Goal: Information Seeking & Learning: Learn about a topic

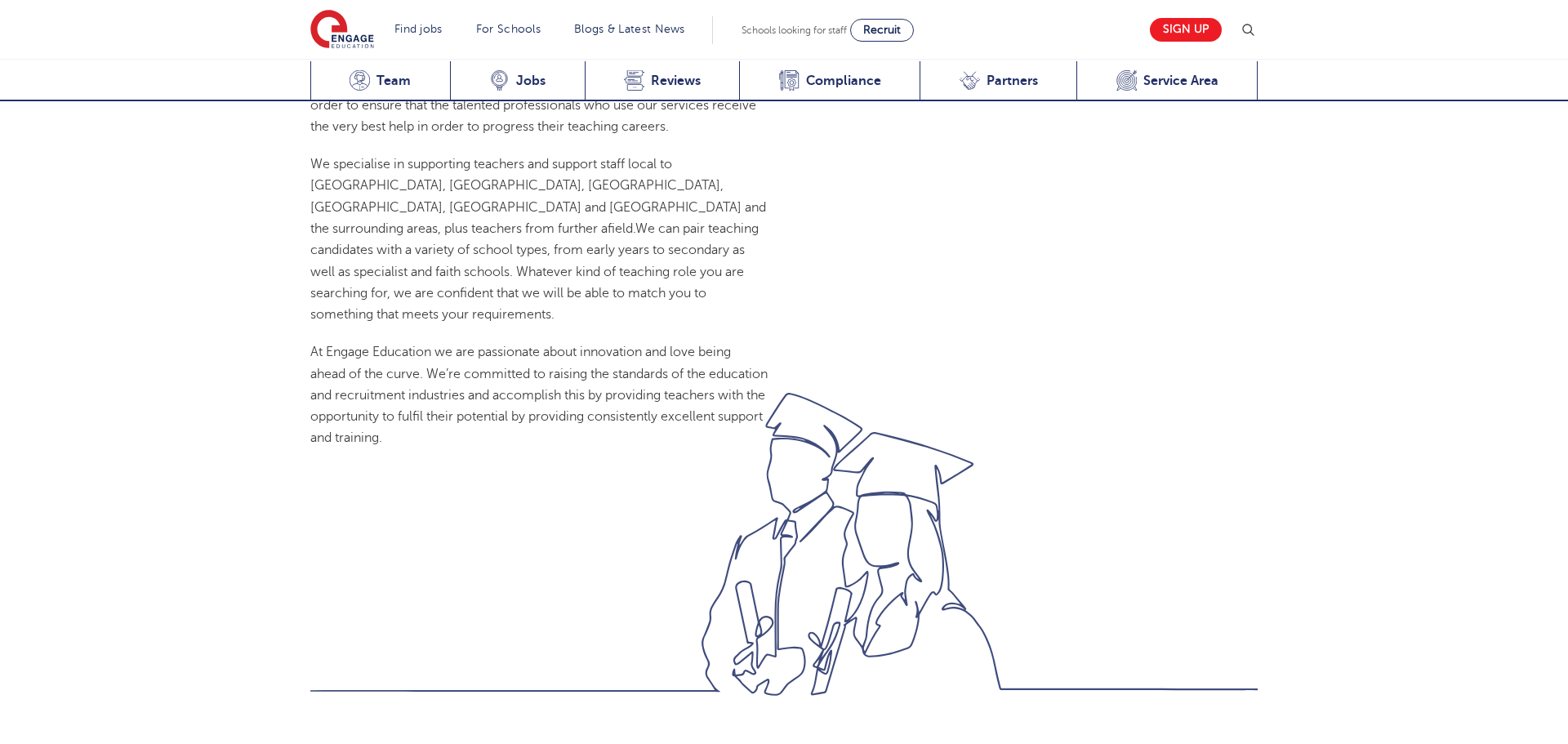
scroll to position [1663, 0]
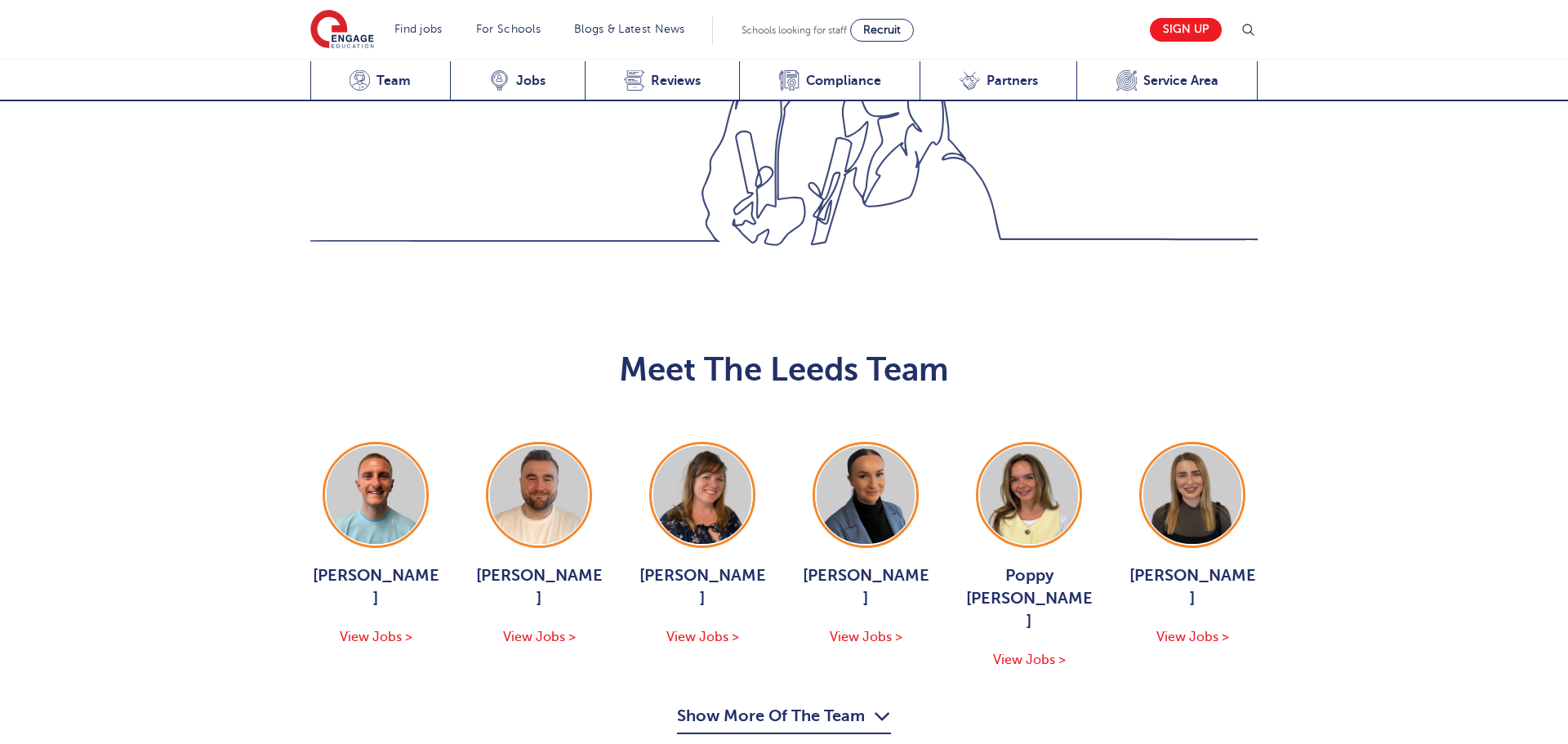
click at [695, 703] on button "Show More Of The Team" at bounding box center [784, 719] width 214 height 31
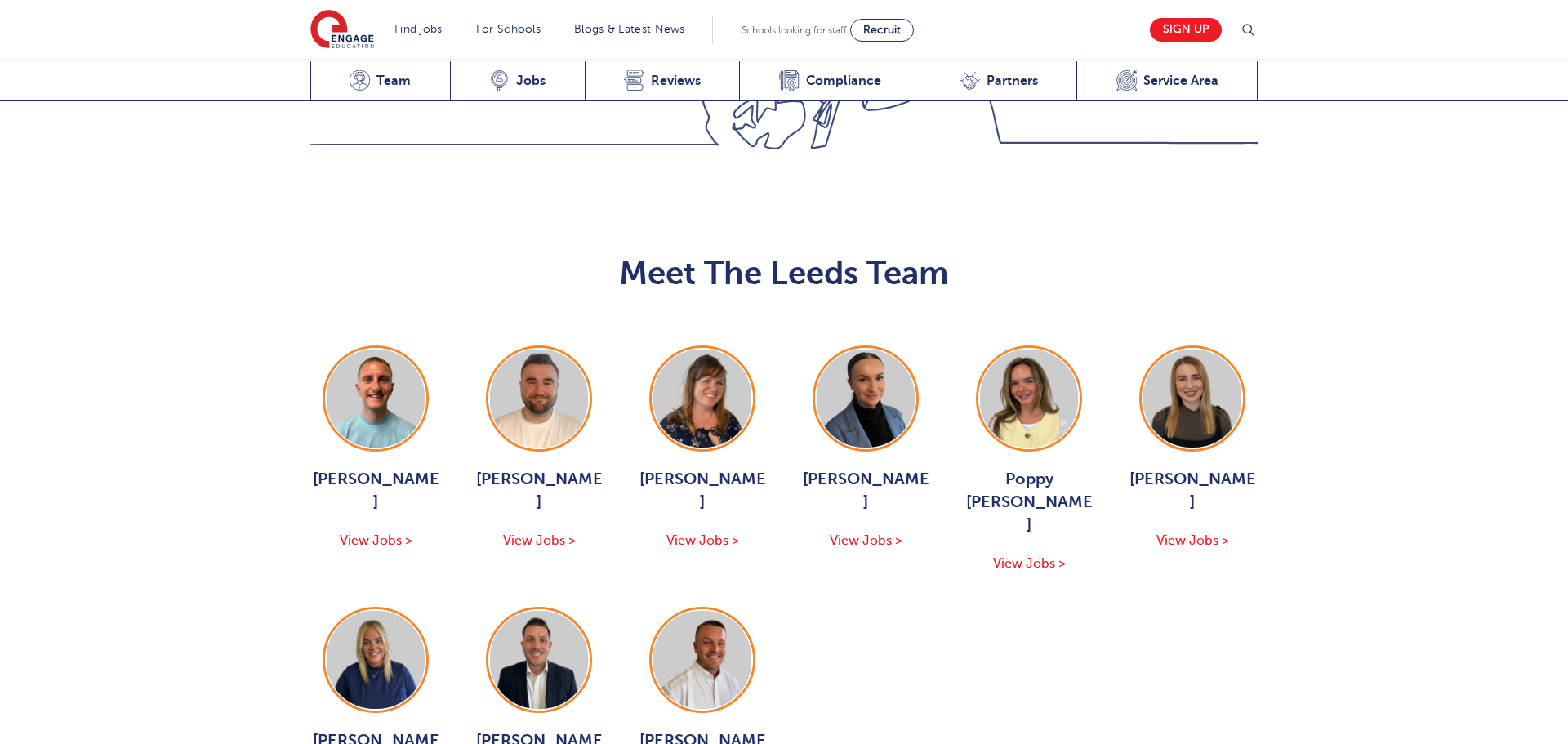
scroll to position [1826, 0]
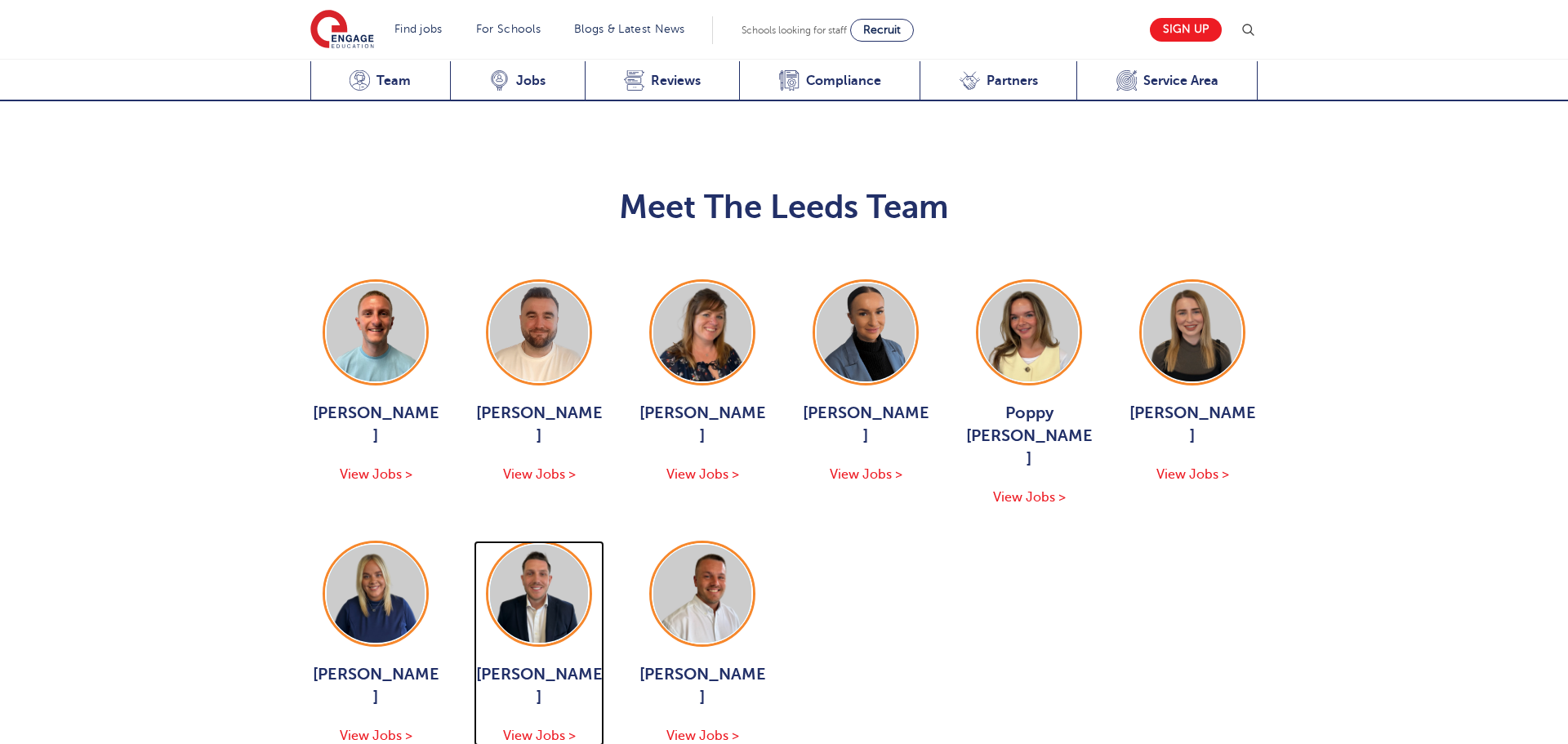
click at [552, 663] on span "[PERSON_NAME]" at bounding box center [539, 686] width 130 height 46
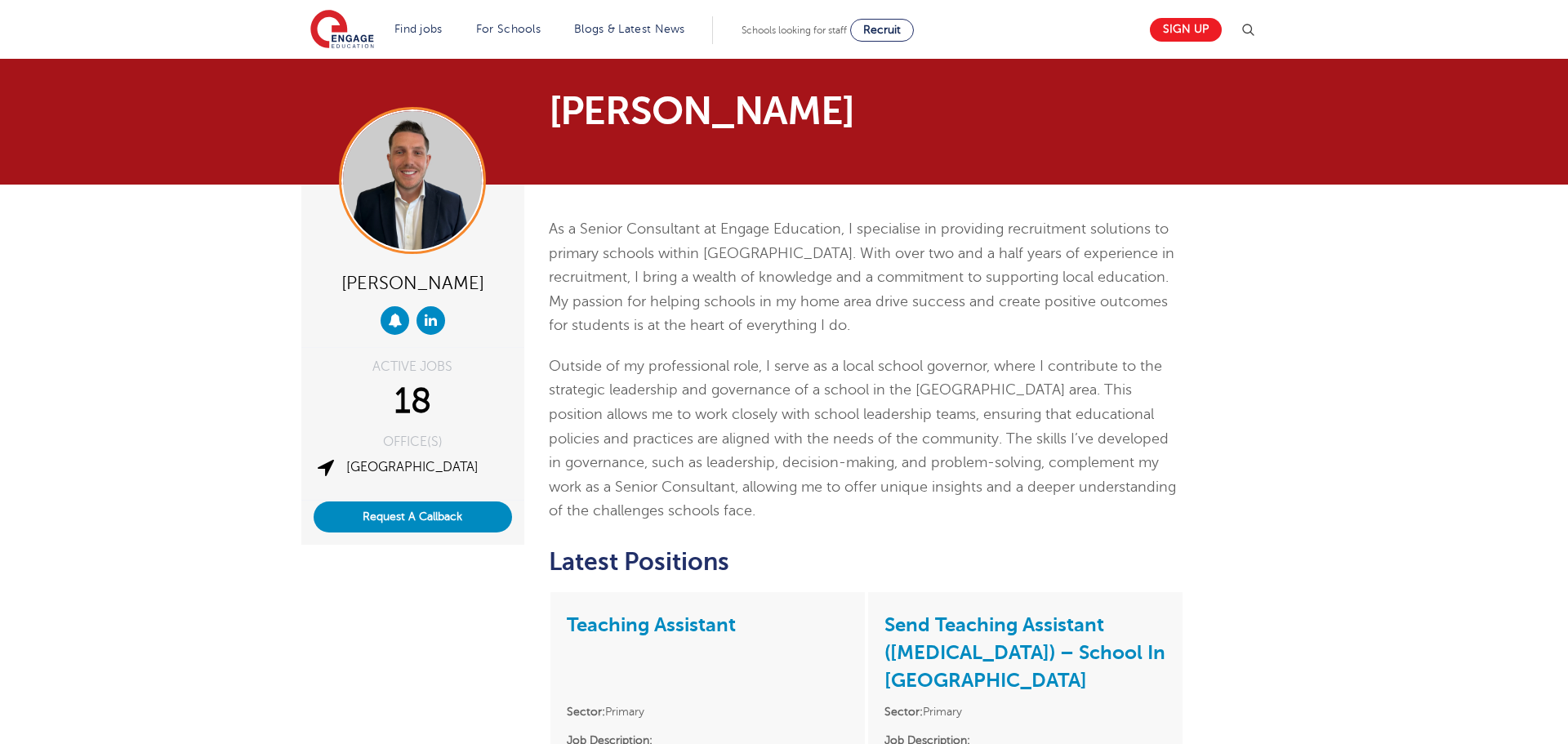
click at [374, 360] on div "ACTIVE JOBS" at bounding box center [412, 366] width 198 height 13
click at [625, 629] on link "Teaching Assistant" at bounding box center [652, 625] width 169 height 23
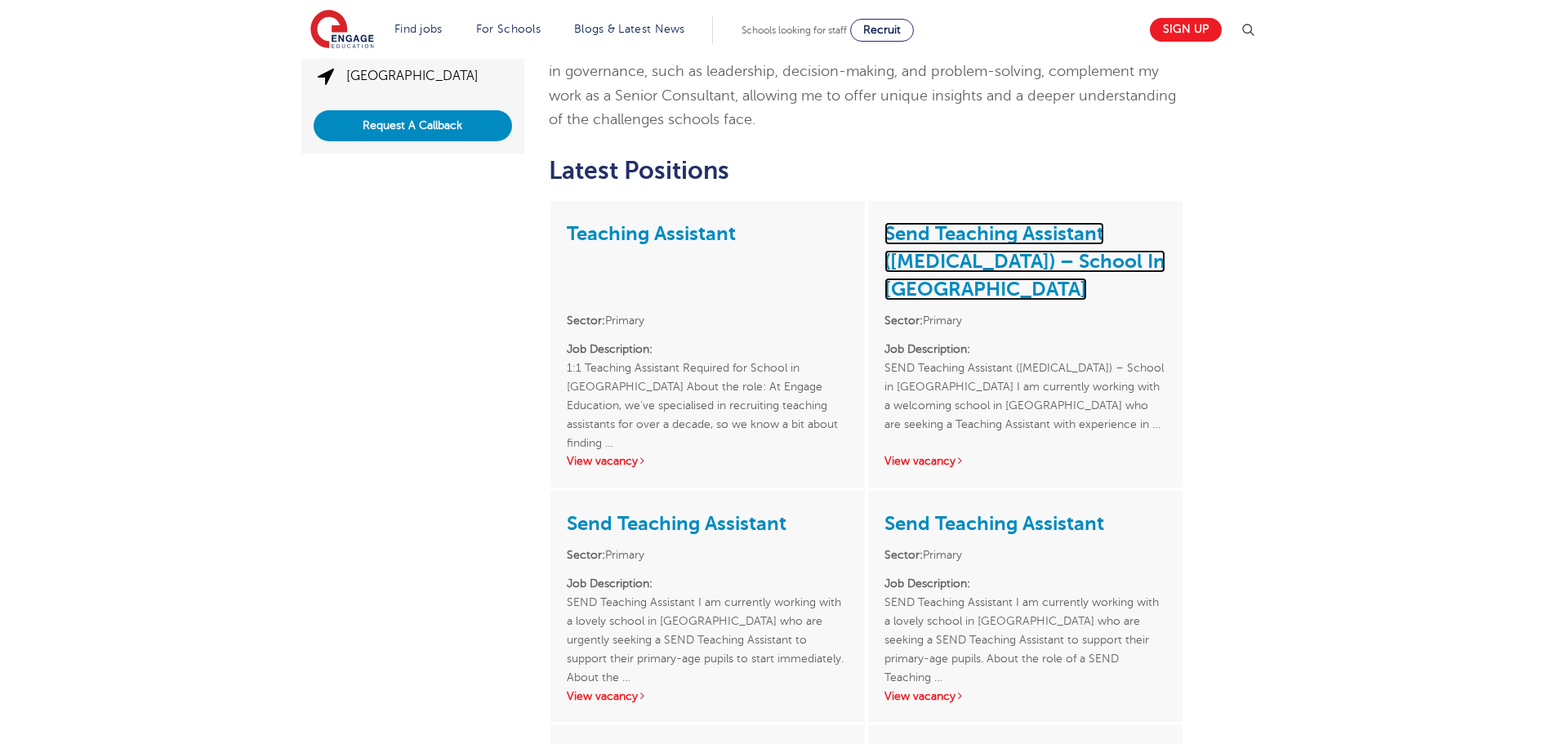
click at [1002, 256] on link "Send Teaching Assistant (hearing Impairment) – School In Huddersfield" at bounding box center [1024, 261] width 281 height 79
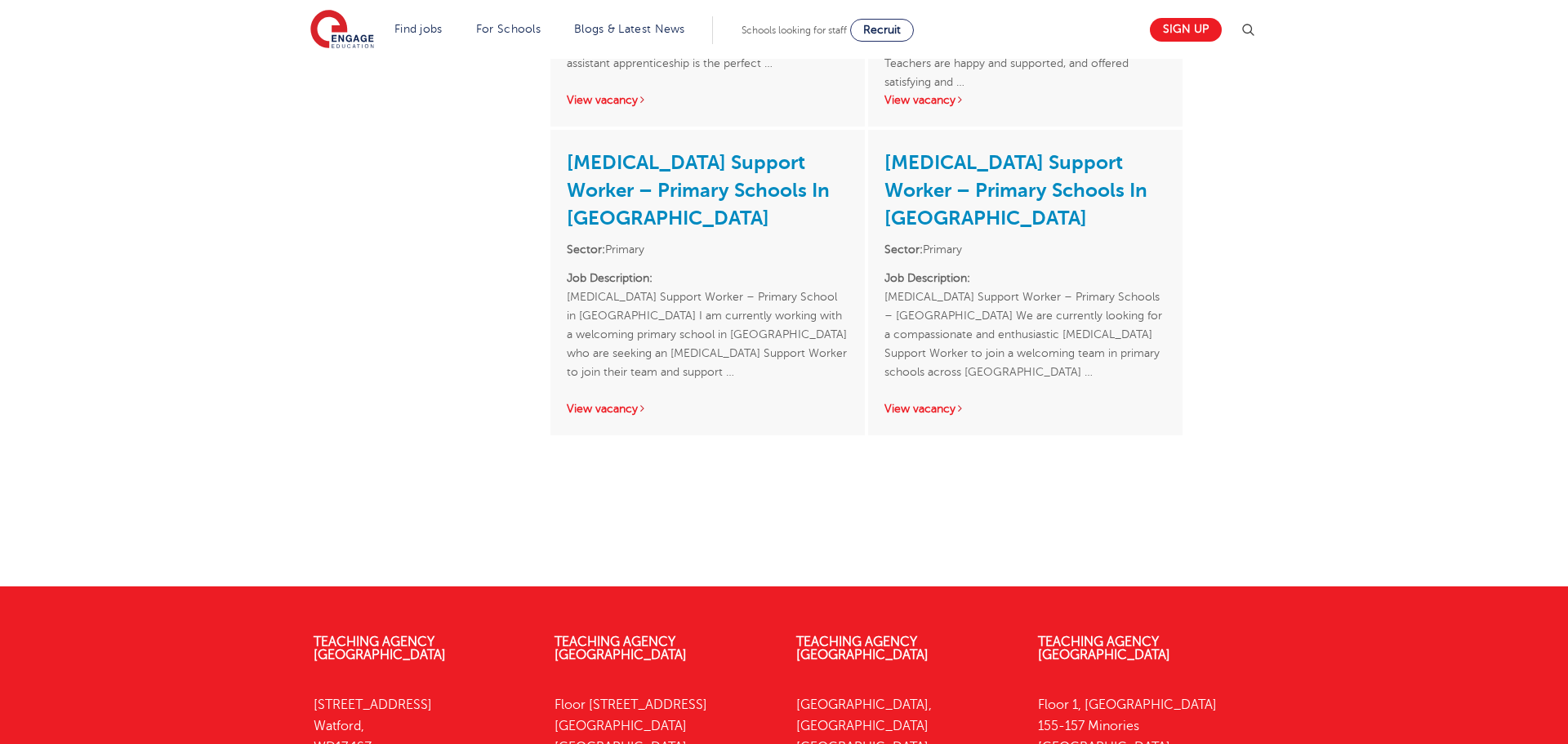
scroll to position [2451, 0]
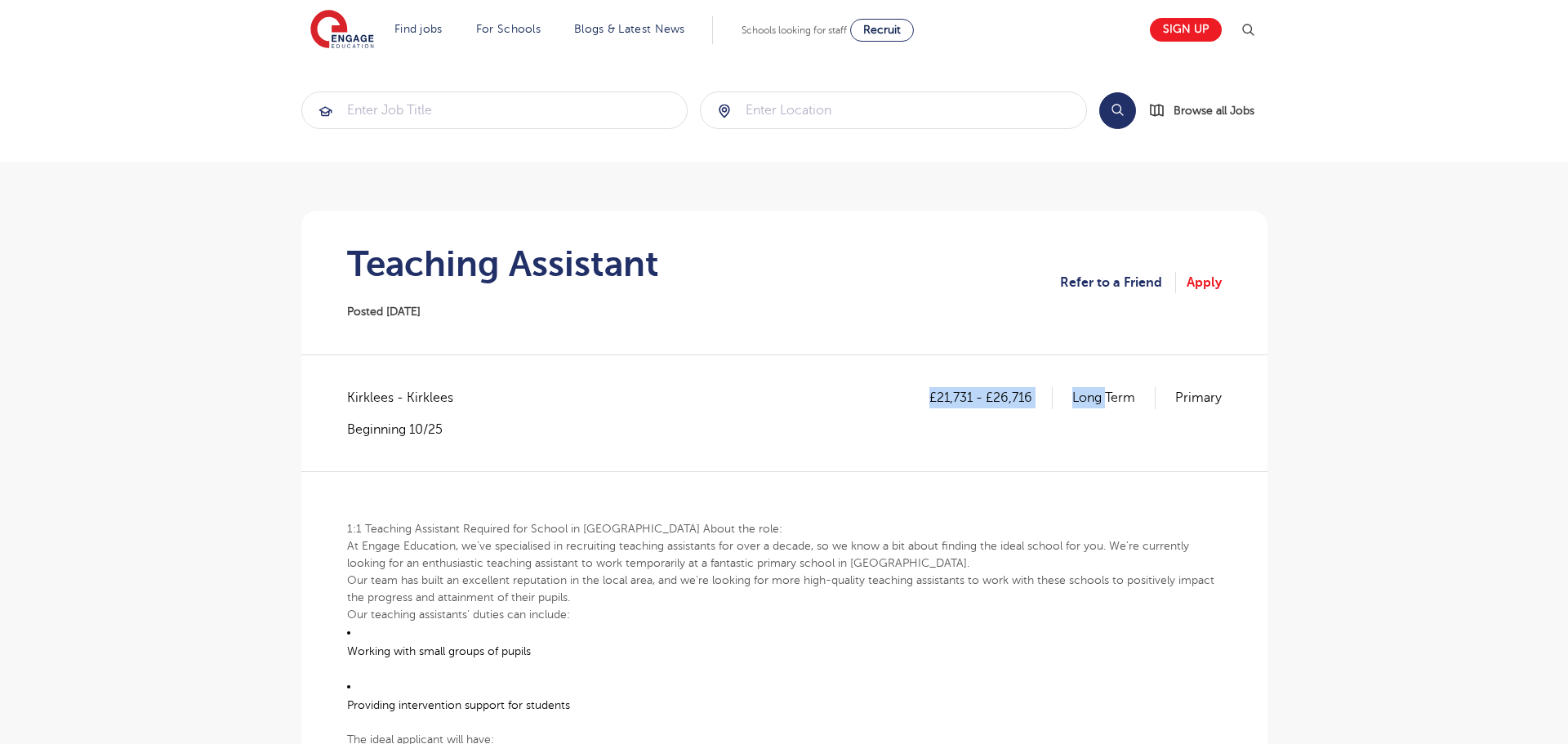
drag, startPoint x: 894, startPoint y: 415, endPoint x: 1289, endPoint y: 501, distance: 404.3
click at [1108, 397] on div "£21,731 - £26,716 Long Term Primary Kirklees - [GEOGRAPHIC_DATA] Beginning 10/25" at bounding box center [784, 412] width 874 height 51
drag, startPoint x: 841, startPoint y: 373, endPoint x: 1502, endPoint y: 350, distance: 661.4
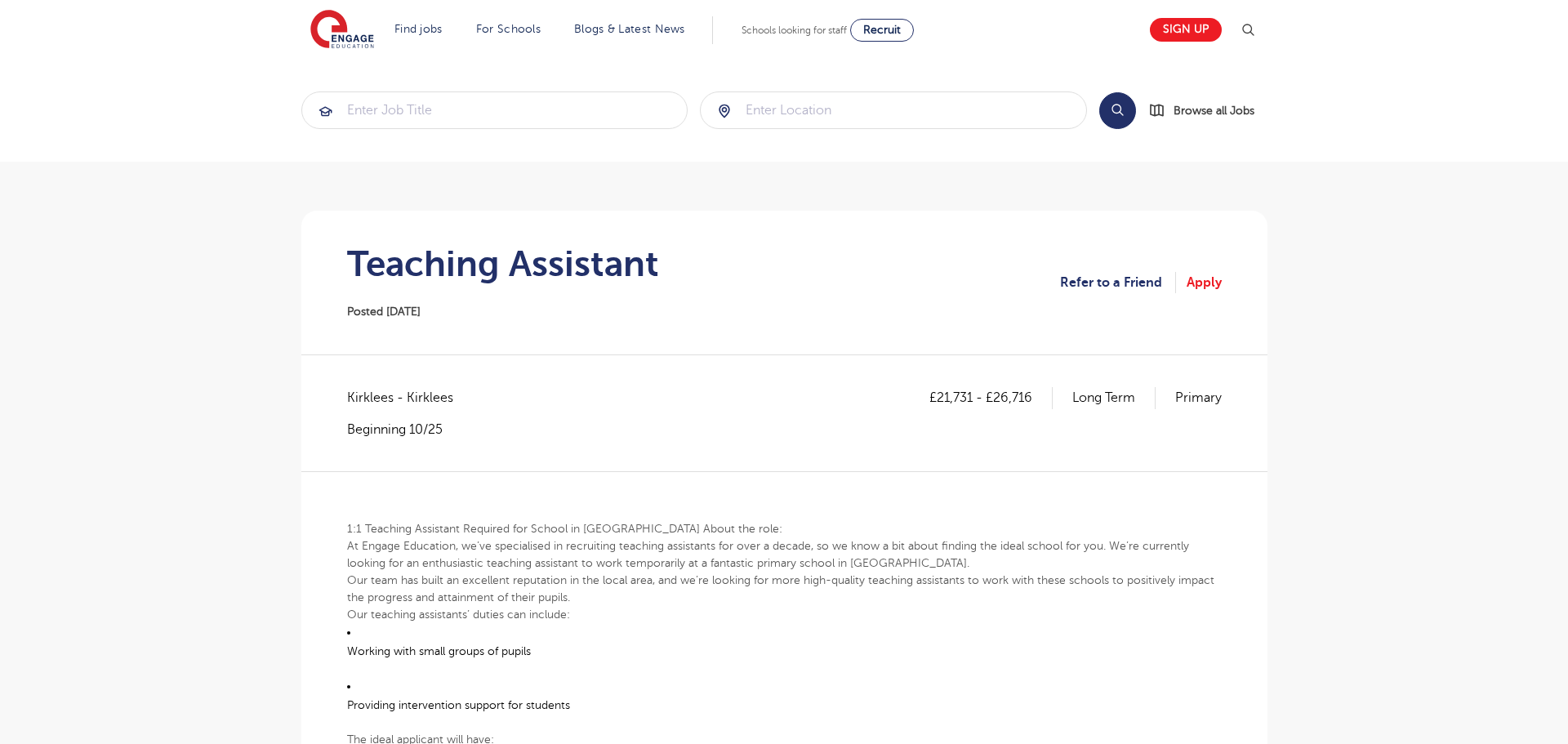
drag, startPoint x: 1472, startPoint y: 435, endPoint x: 1457, endPoint y: 443, distance: 17.0
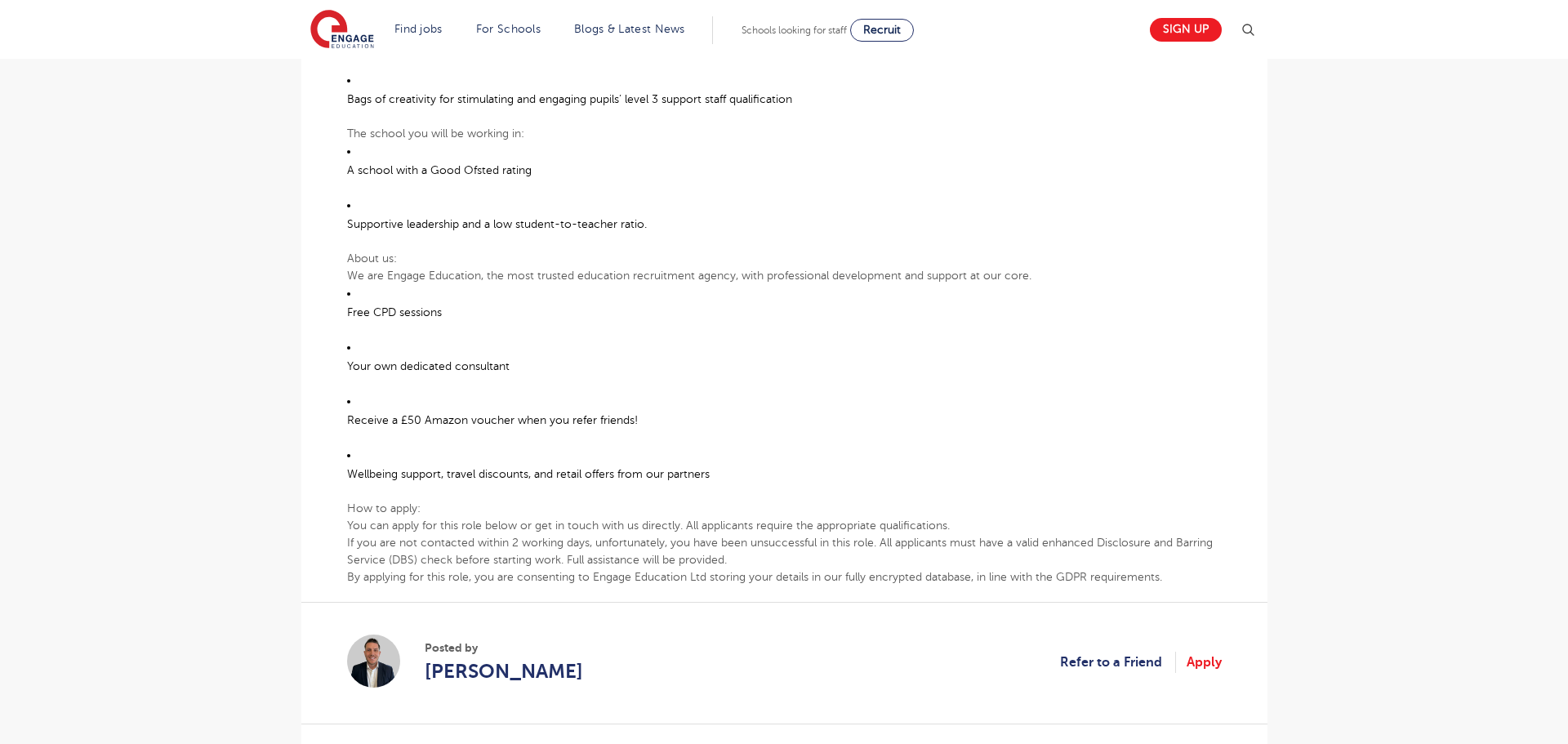
scroll to position [784, 0]
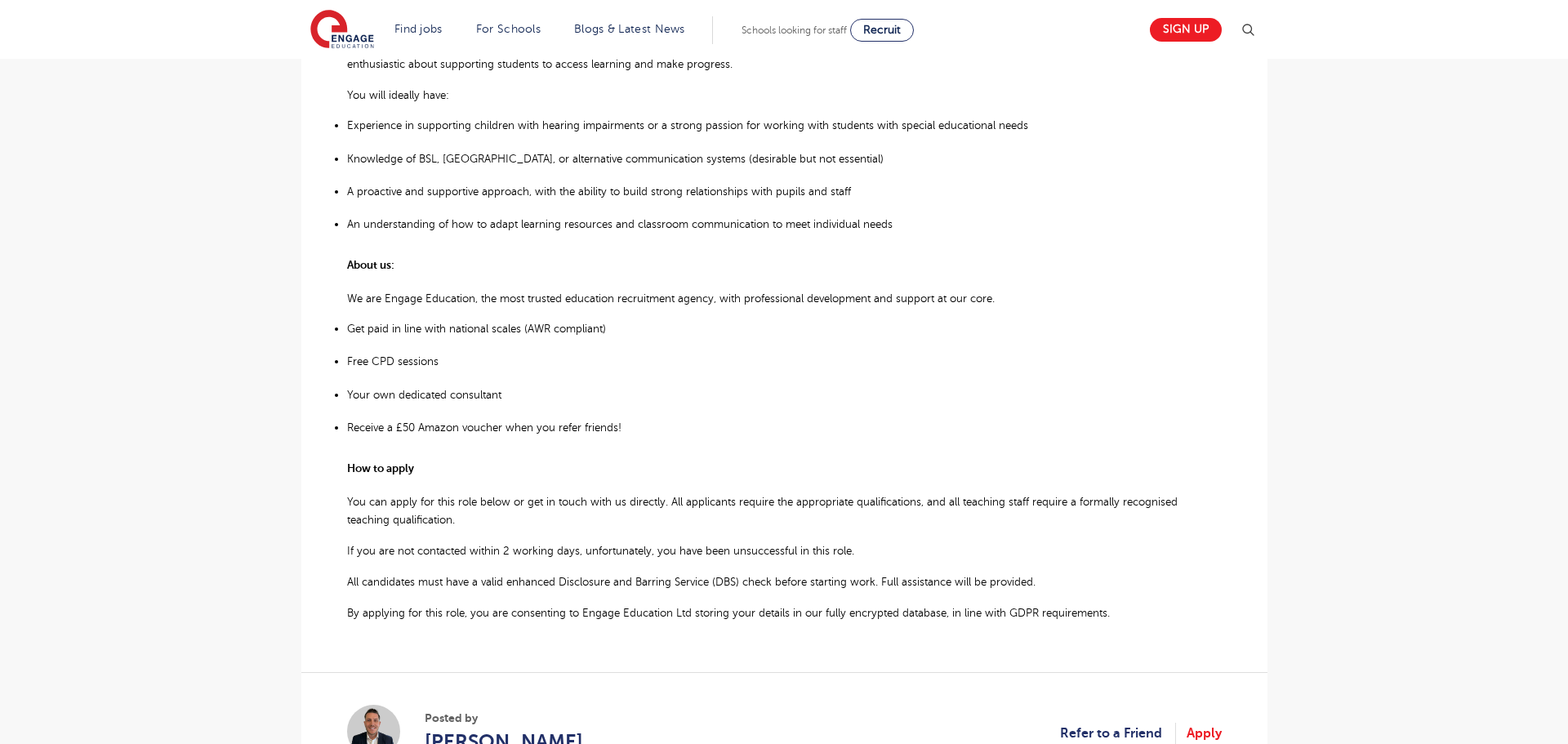
scroll to position [922, 0]
